Goal: Information Seeking & Learning: Understand process/instructions

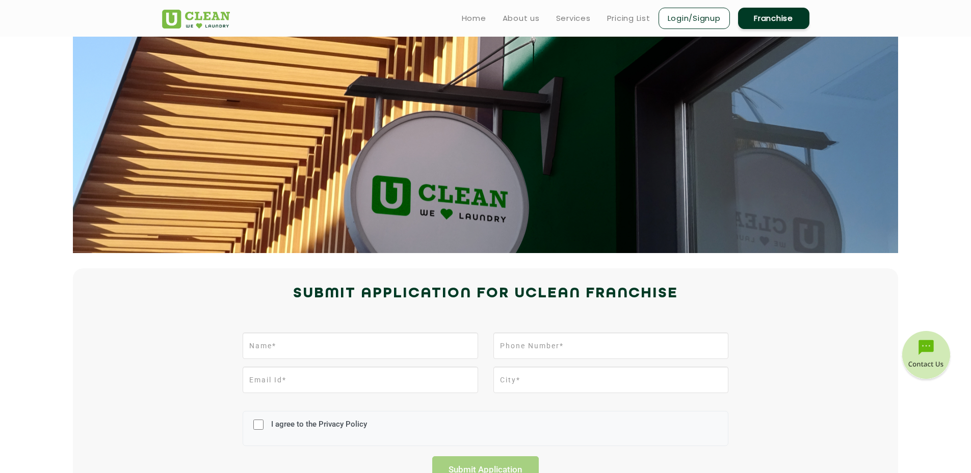
scroll to position [102, 0]
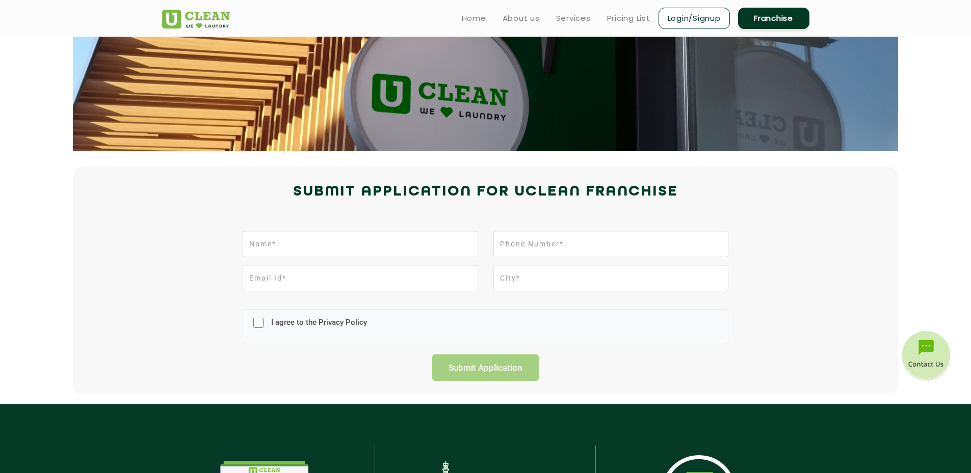
click at [581, 228] on div "I agree to the Privacy Policy Submit Application" at bounding box center [485, 303] width 662 height 155
click at [418, 245] on input "text" at bounding box center [360, 244] width 235 height 26
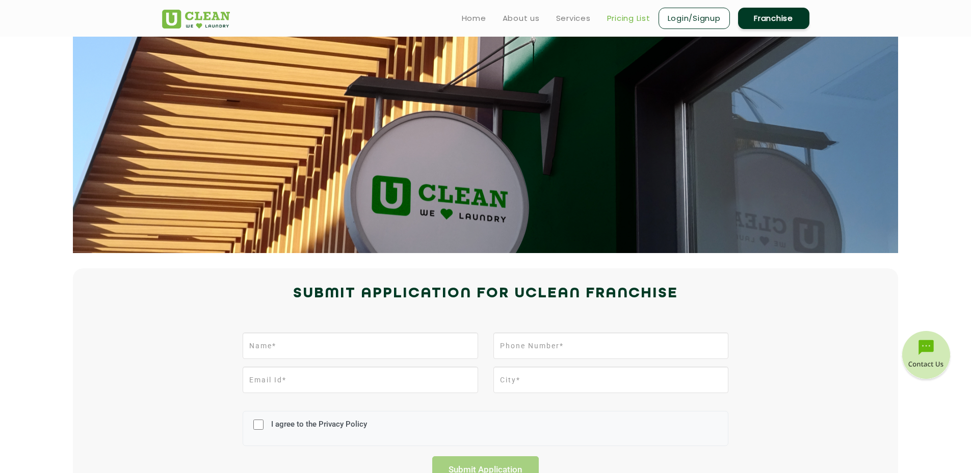
click at [629, 21] on link "Pricing List" at bounding box center [628, 18] width 43 height 12
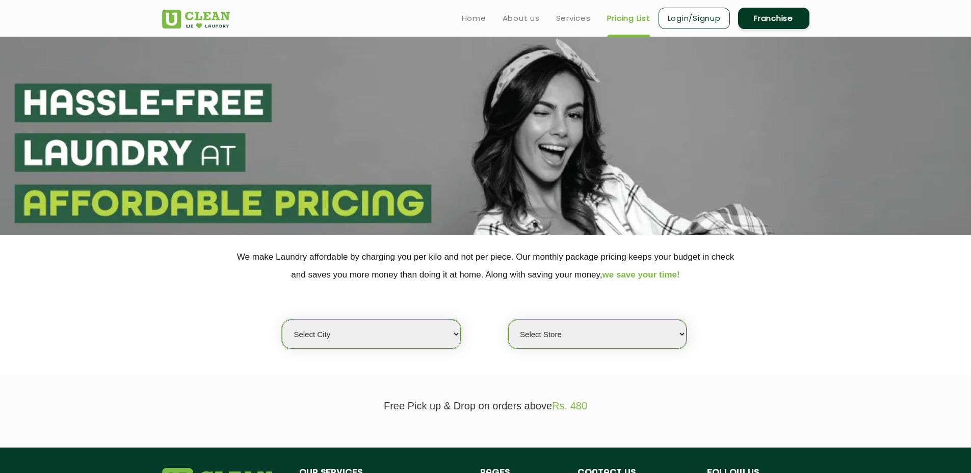
click at [578, 337] on select "Select Store" at bounding box center [597, 334] width 178 height 29
click at [433, 337] on select "Select city [GEOGRAPHIC_DATA] [GEOGRAPHIC_DATA] [GEOGRAPHIC_DATA] [GEOGRAPHIC_D…" at bounding box center [371, 334] width 178 height 29
click at [756, 319] on div "Select city [GEOGRAPHIC_DATA] [GEOGRAPHIC_DATA] [GEOGRAPHIC_DATA] [GEOGRAPHIC_D…" at bounding box center [485, 317] width 662 height 66
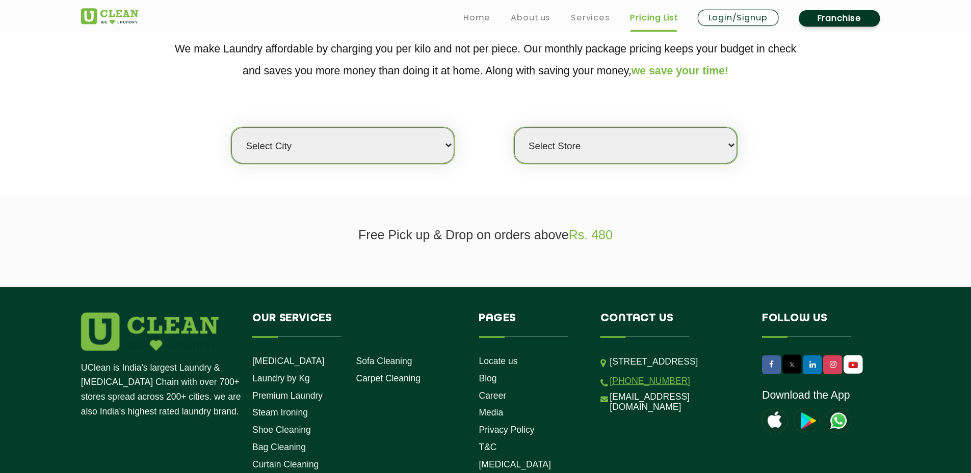
scroll to position [219, 0]
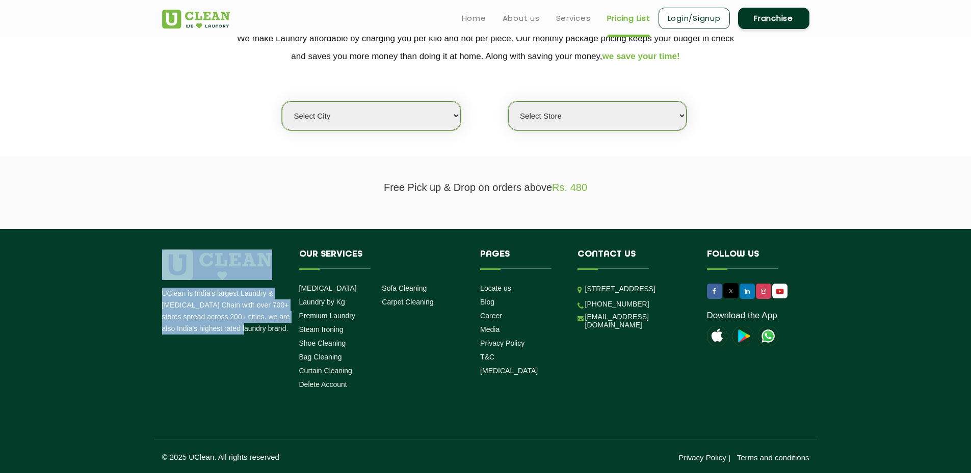
drag, startPoint x: 154, startPoint y: 297, endPoint x: 238, endPoint y: 331, distance: 90.9
click at [238, 331] on div "UClean is India's largest Laundry & [MEDICAL_DATA] Chain with over 700+ stores …" at bounding box center [485, 322] width 662 height 144
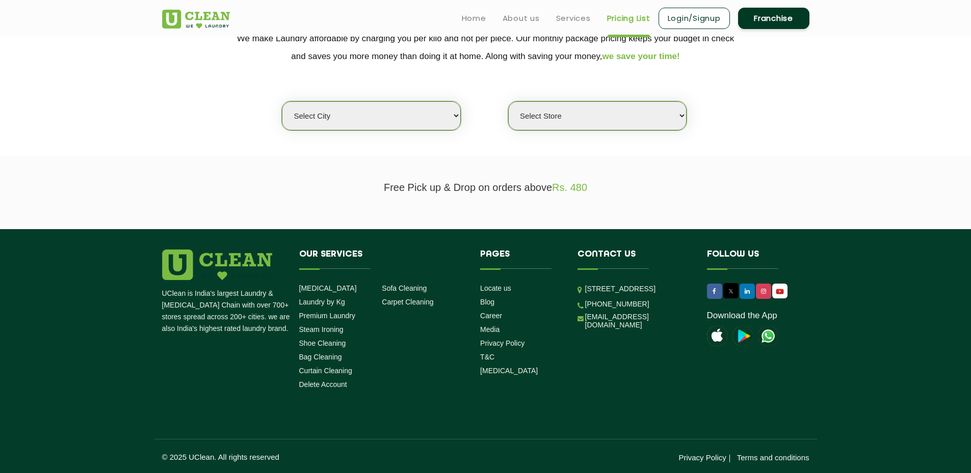
drag, startPoint x: 247, startPoint y: 332, endPoint x: 257, endPoint y: 329, distance: 10.6
click at [247, 332] on p "UClean is India's largest Laundry & [MEDICAL_DATA] Chain with over 700+ stores …" at bounding box center [226, 311] width 129 height 47
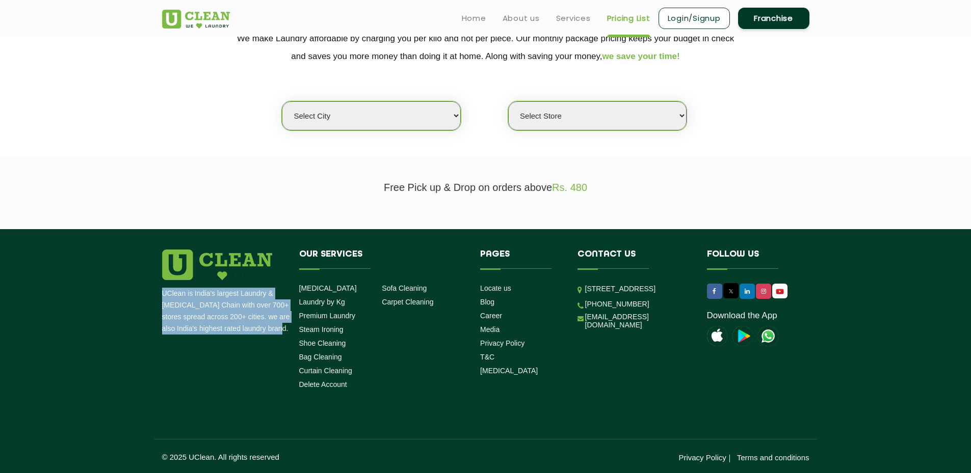
drag, startPoint x: 273, startPoint y: 330, endPoint x: 164, endPoint y: 293, distance: 115.5
click at [164, 293] on p "UClean is India's largest Laundry & [MEDICAL_DATA] Chain with over 700+ stores …" at bounding box center [226, 311] width 129 height 47
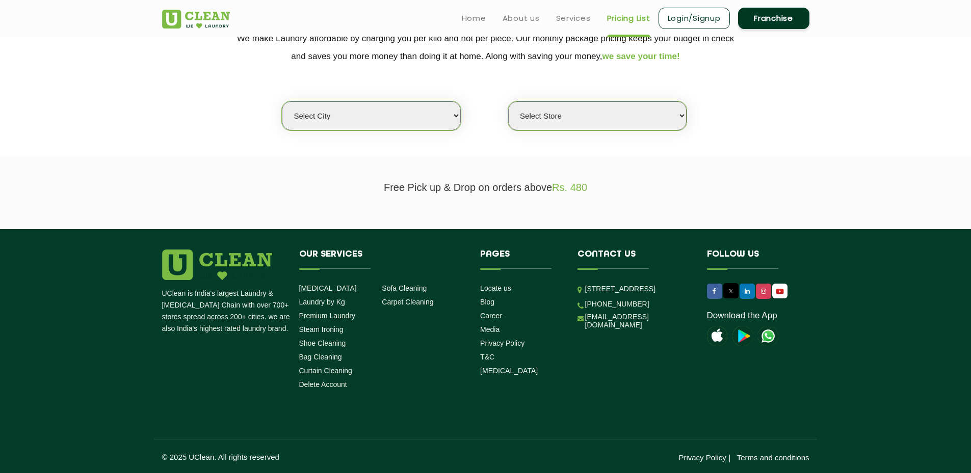
drag, startPoint x: 830, startPoint y: 458, endPoint x: 663, endPoint y: 445, distance: 167.6
click at [663, 445] on footer "UClean is India's largest Laundry & [MEDICAL_DATA] Chain with over 700+ stores …" at bounding box center [485, 351] width 971 height 244
drag, startPoint x: 663, startPoint y: 445, endPoint x: 804, endPoint y: 459, distance: 141.8
click at [804, 459] on div "© 2025 UClean. All rights reserved Privacy Policy Terms and conditions" at bounding box center [485, 450] width 662 height 23
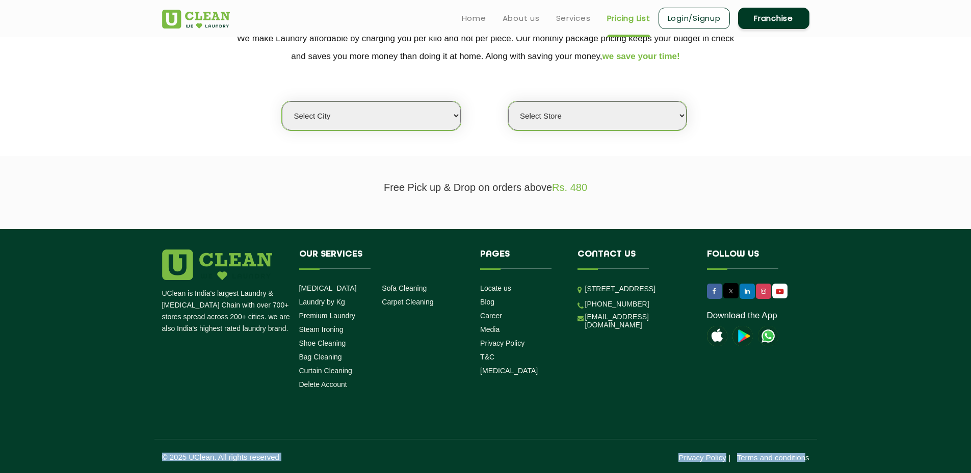
click at [777, 337] on img at bounding box center [768, 336] width 20 height 20
click at [411, 122] on select "Select city [GEOGRAPHIC_DATA] [GEOGRAPHIC_DATA] [GEOGRAPHIC_DATA] [GEOGRAPHIC_D…" at bounding box center [371, 115] width 178 height 29
select select "26"
click at [282, 101] on select "Select city [GEOGRAPHIC_DATA] [GEOGRAPHIC_DATA] [GEOGRAPHIC_DATA] [GEOGRAPHIC_D…" at bounding box center [371, 115] width 178 height 29
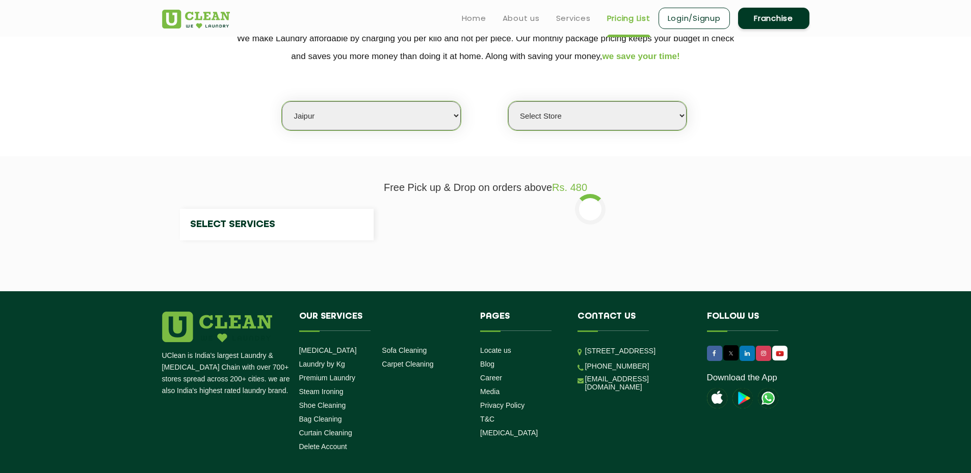
click at [560, 122] on select "Select Store" at bounding box center [597, 115] width 178 height 29
click at [389, 124] on select "Select city [GEOGRAPHIC_DATA] [GEOGRAPHIC_DATA] [GEOGRAPHIC_DATA] [GEOGRAPHIC_D…" at bounding box center [371, 115] width 178 height 29
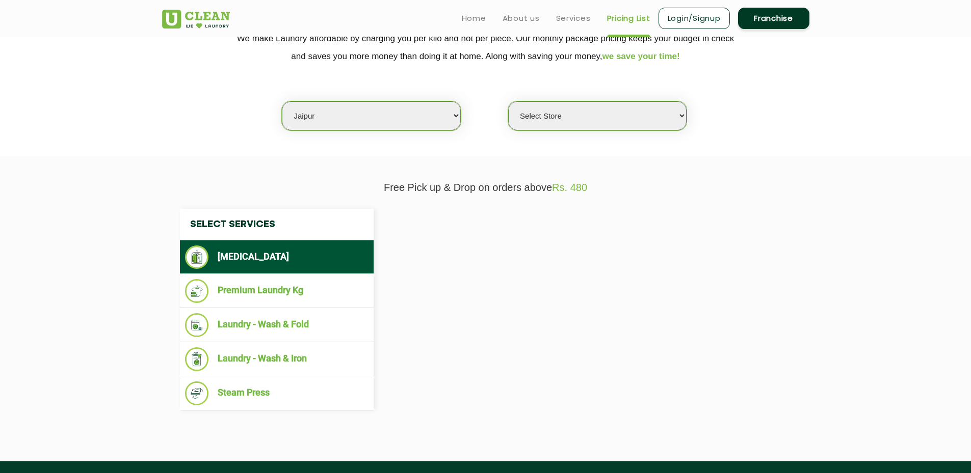
select select "0"
select select "4"
click at [733, 358] on div "Select Services [MEDICAL_DATA] Premium Laundry Kg Laundry - Wash & Fold Laundry…" at bounding box center [485, 310] width 627 height 202
